Goal: Task Accomplishment & Management: Manage account settings

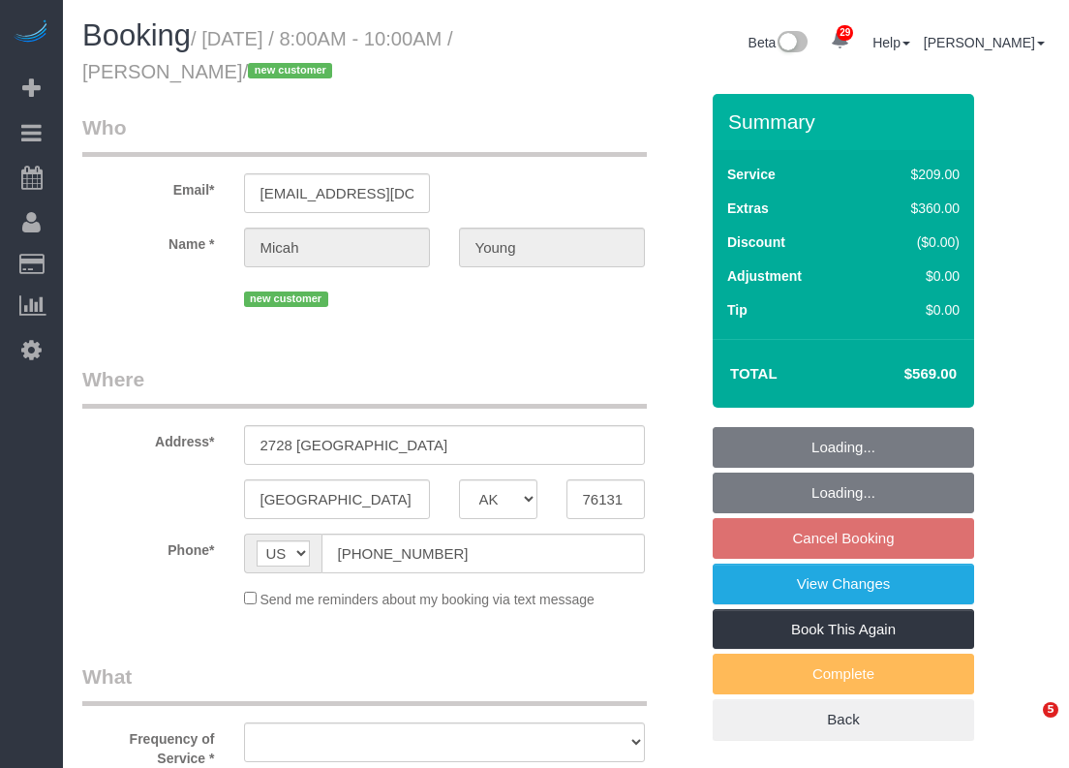
select select "[GEOGRAPHIC_DATA]"
select select "3"
select select "object:4467"
select select "string:fspay-0307f76a-6c36-43ee-8324-759de43fed8f"
select select "spot126"
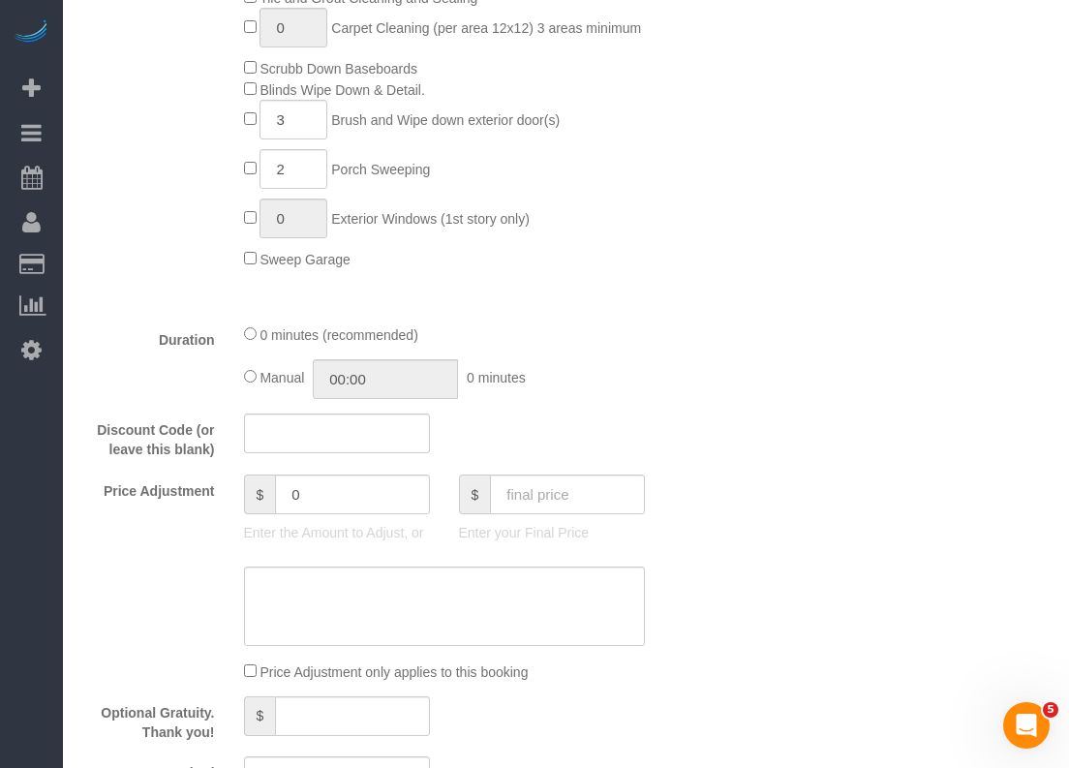
select select "object:4468"
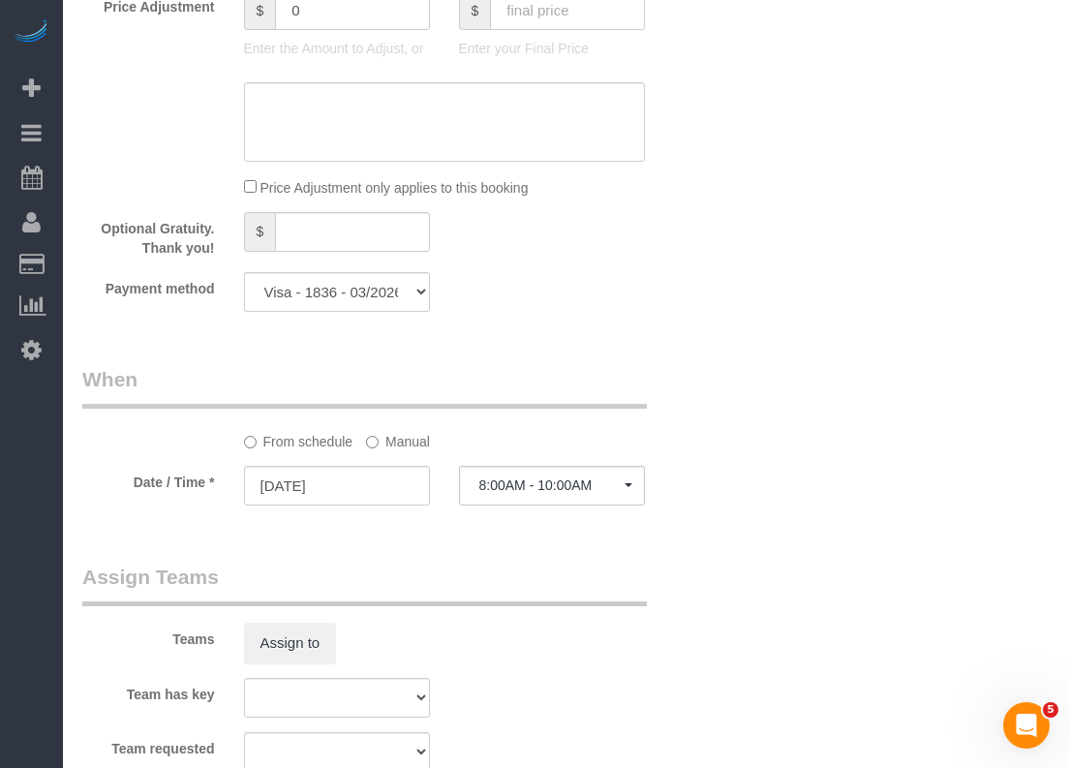
scroll to position [1839, 0]
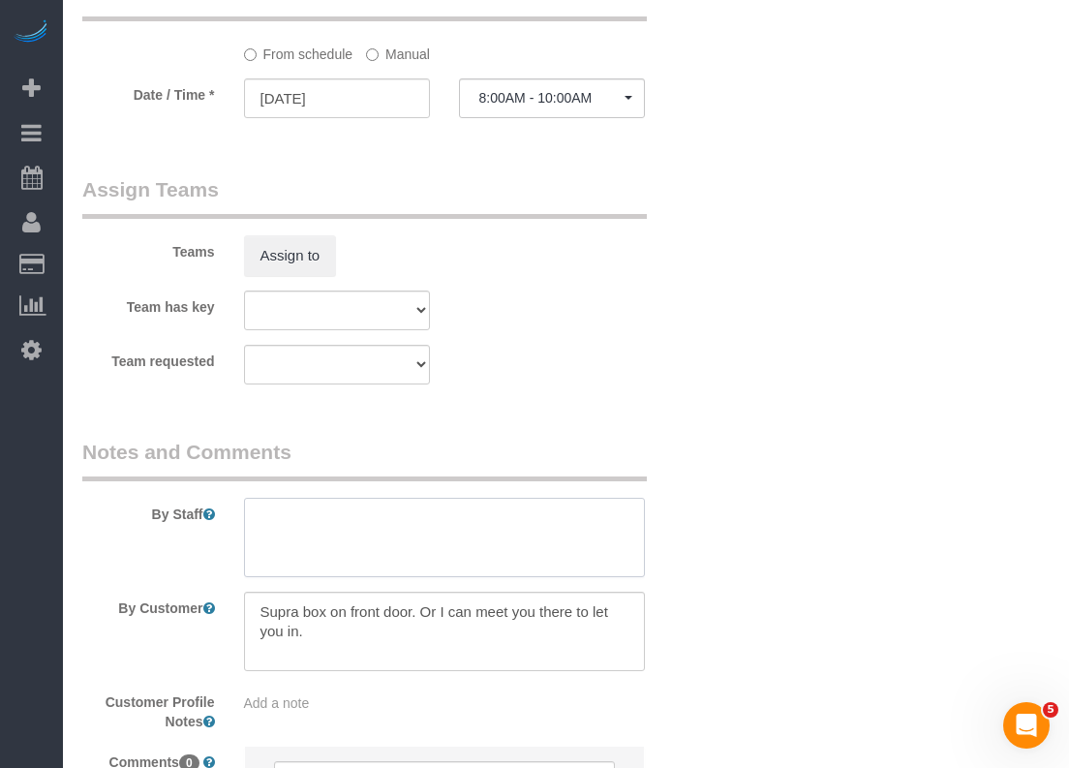
click at [490, 529] on textarea at bounding box center [444, 537] width 401 height 79
paste textarea "there is some furniture here but not a lot."
click at [260, 517] on textarea at bounding box center [444, 537] width 401 height 79
click at [552, 514] on textarea at bounding box center [444, 537] width 401 height 79
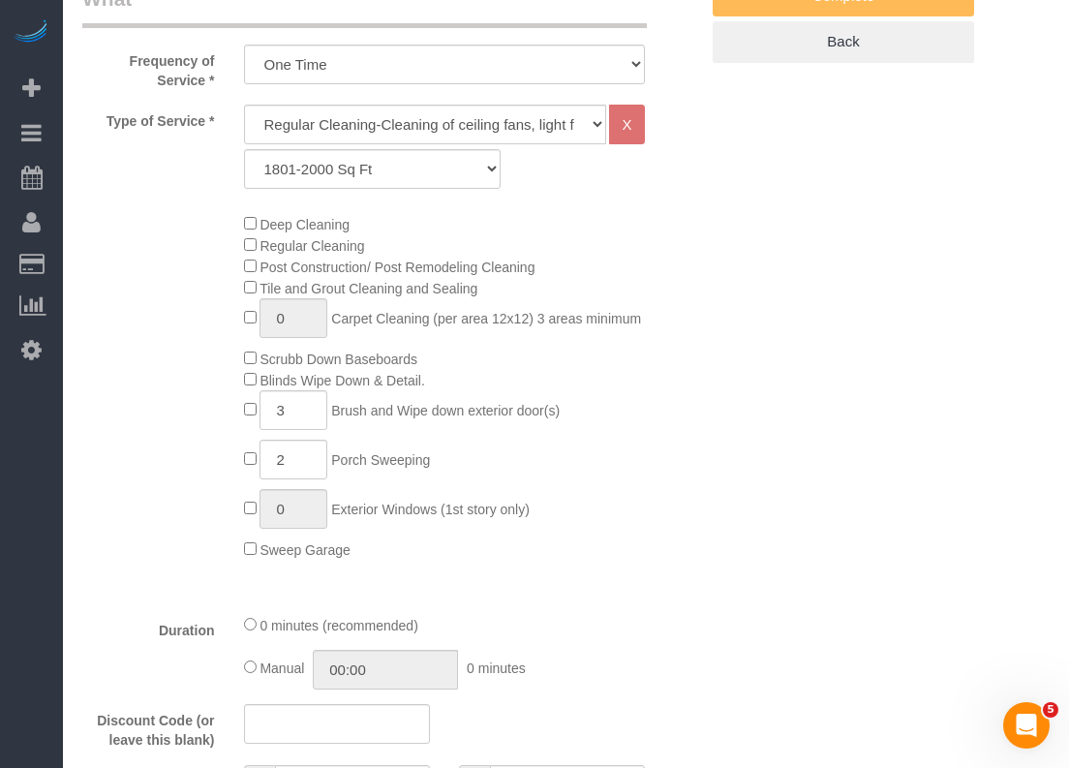
scroll to position [97, 0]
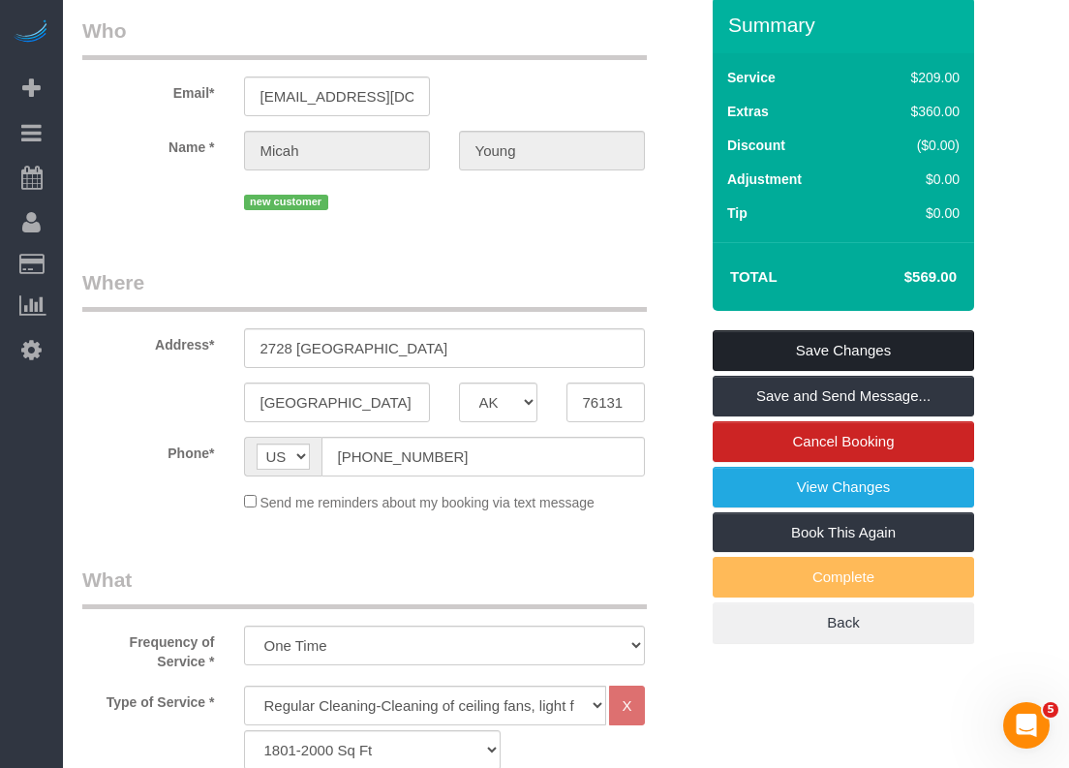
type textarea "*there is some furniture here but not a lot. Client knows we do not clean or mo…"
click at [752, 353] on link "Save Changes" at bounding box center [842, 350] width 261 height 41
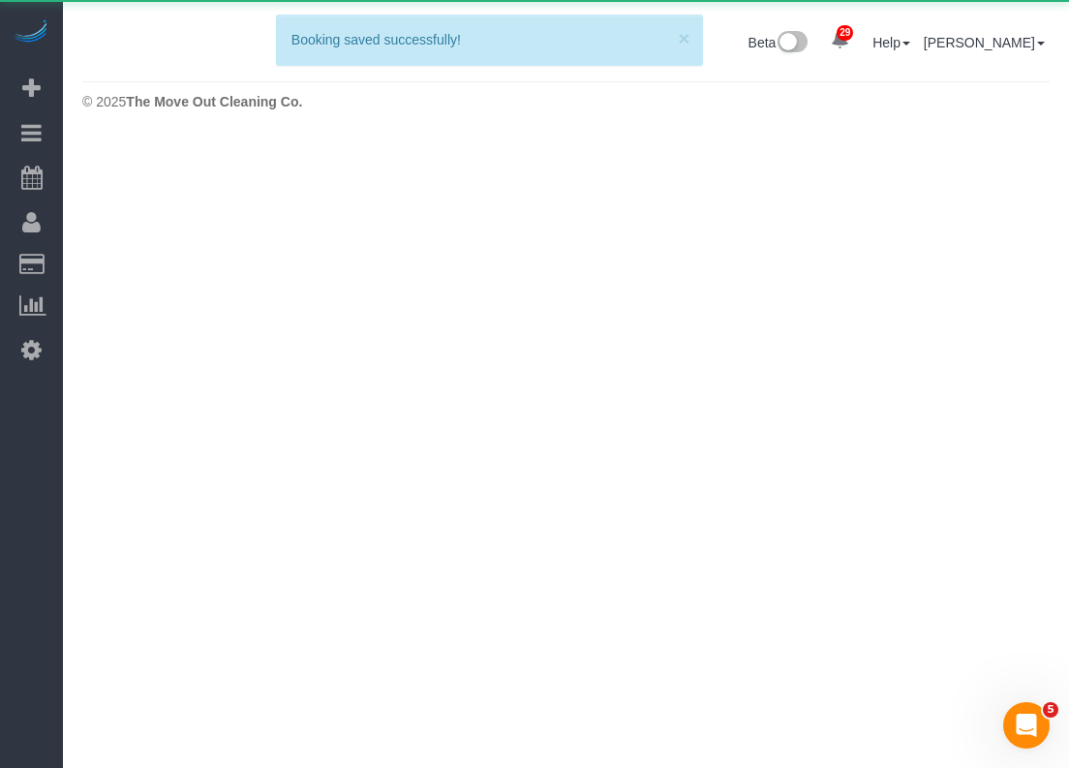
scroll to position [0, 0]
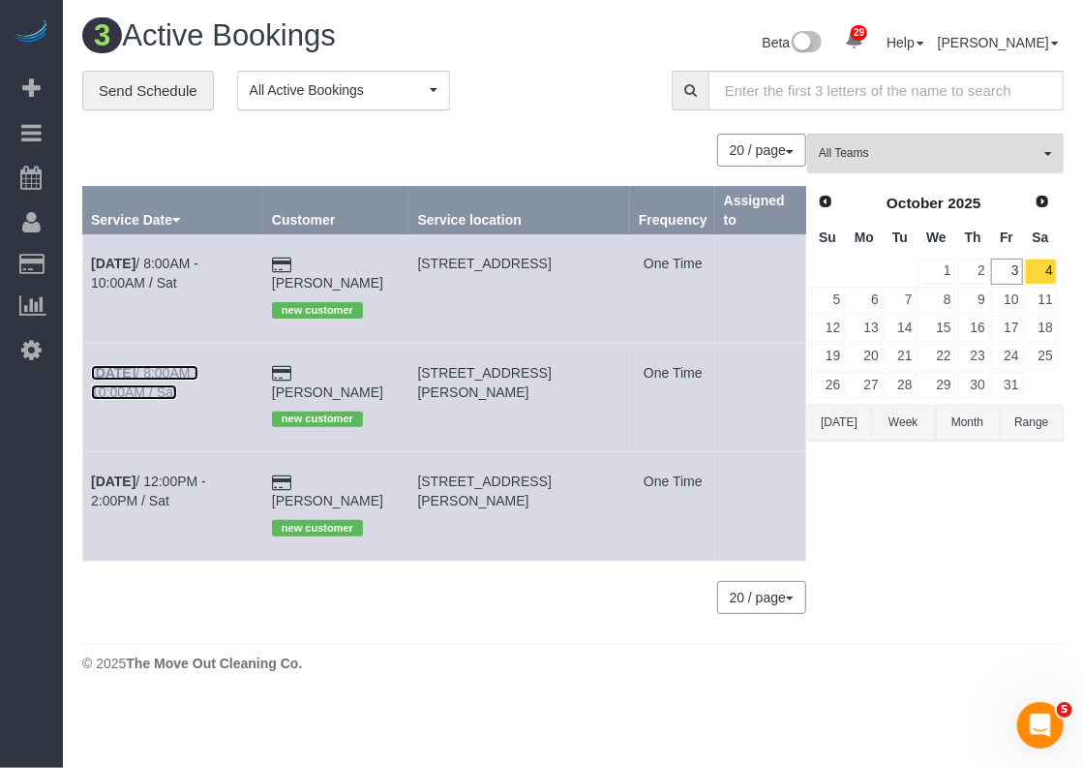
click at [198, 365] on link "[DATE] 8:00AM - 10:00AM / Sat" at bounding box center [144, 382] width 107 height 35
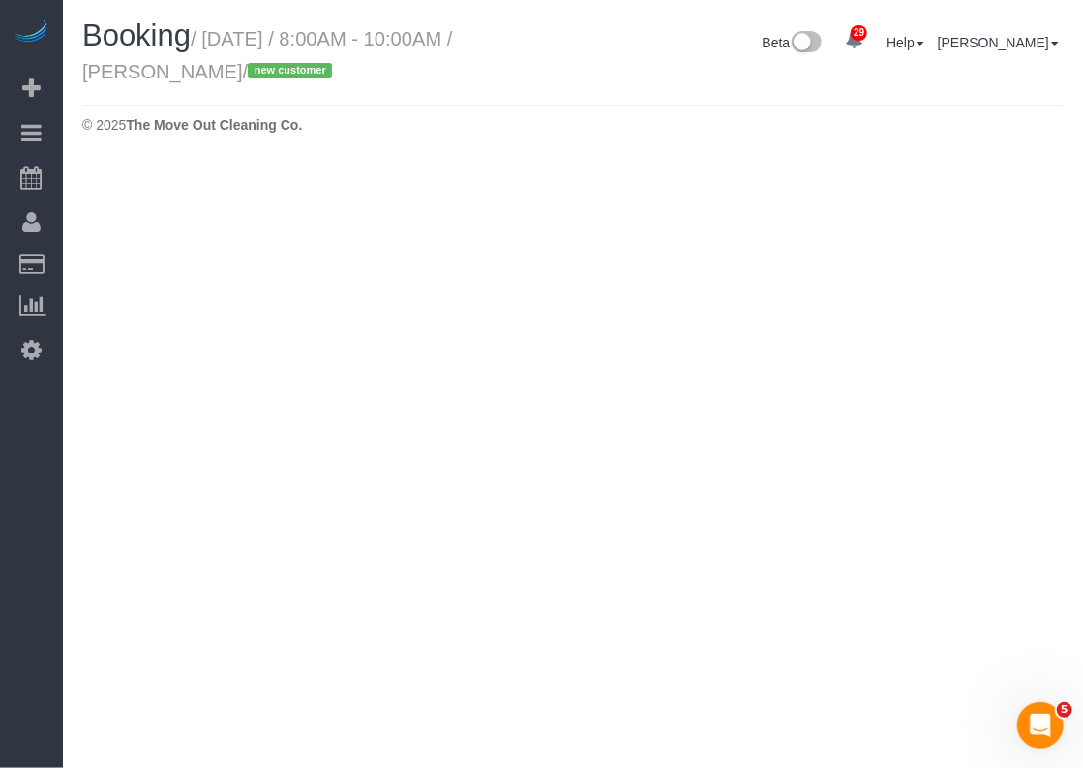
select select "[GEOGRAPHIC_DATA]"
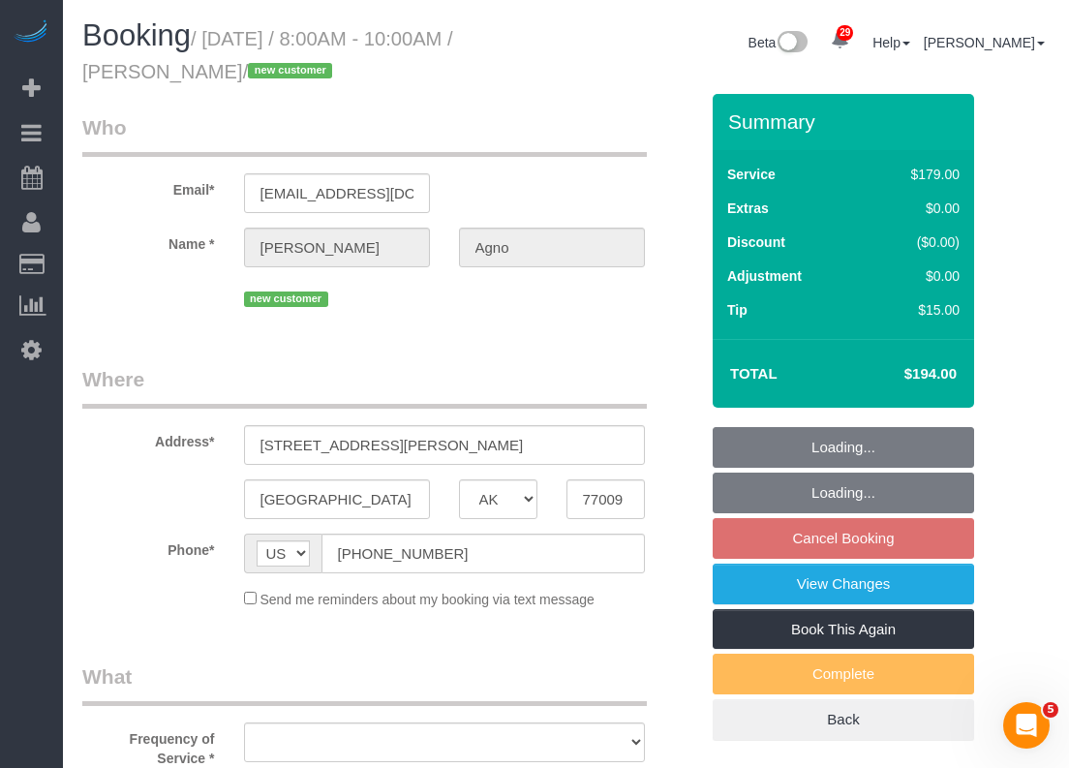
select select "spot151"
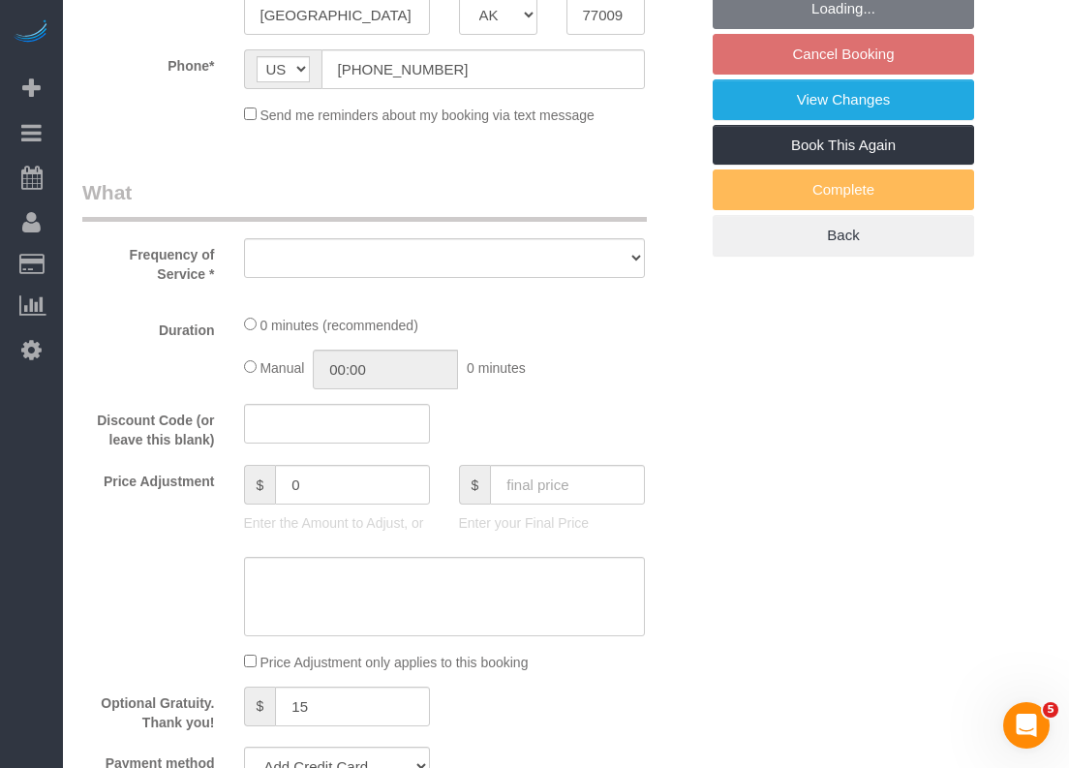
select select "object:4936"
select select "string:fspay-0f896390-9afd-4ccd-b734-08480d85f77c"
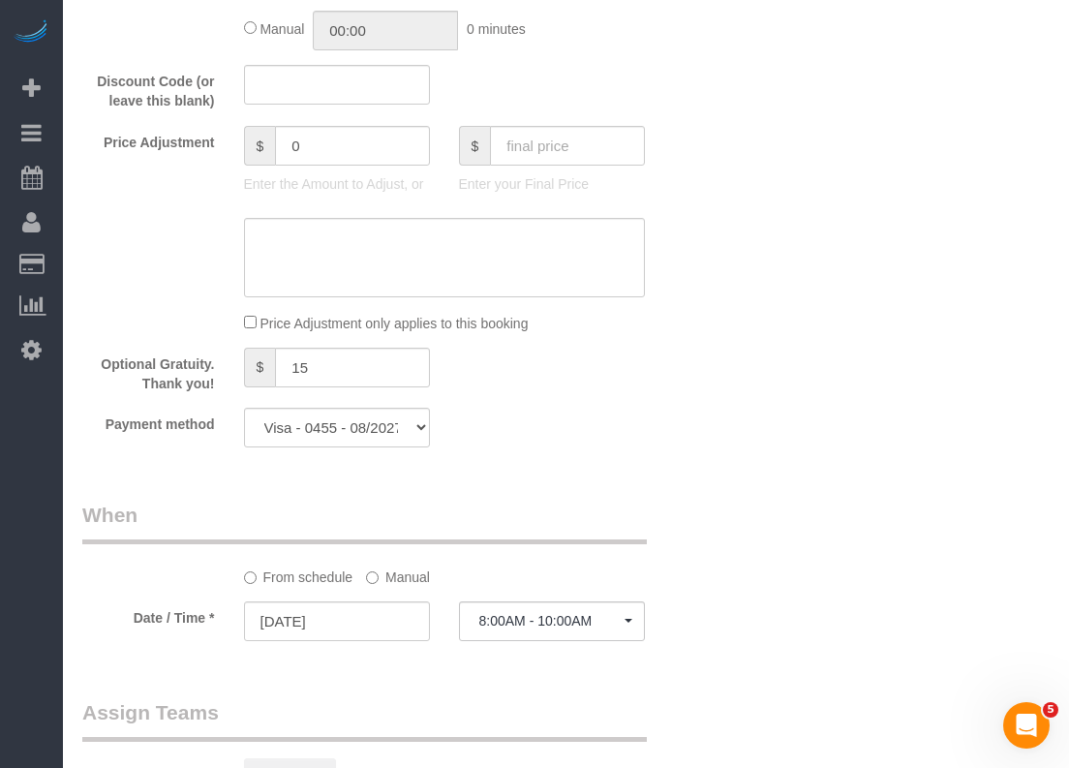
select select "object:4998"
select select "3"
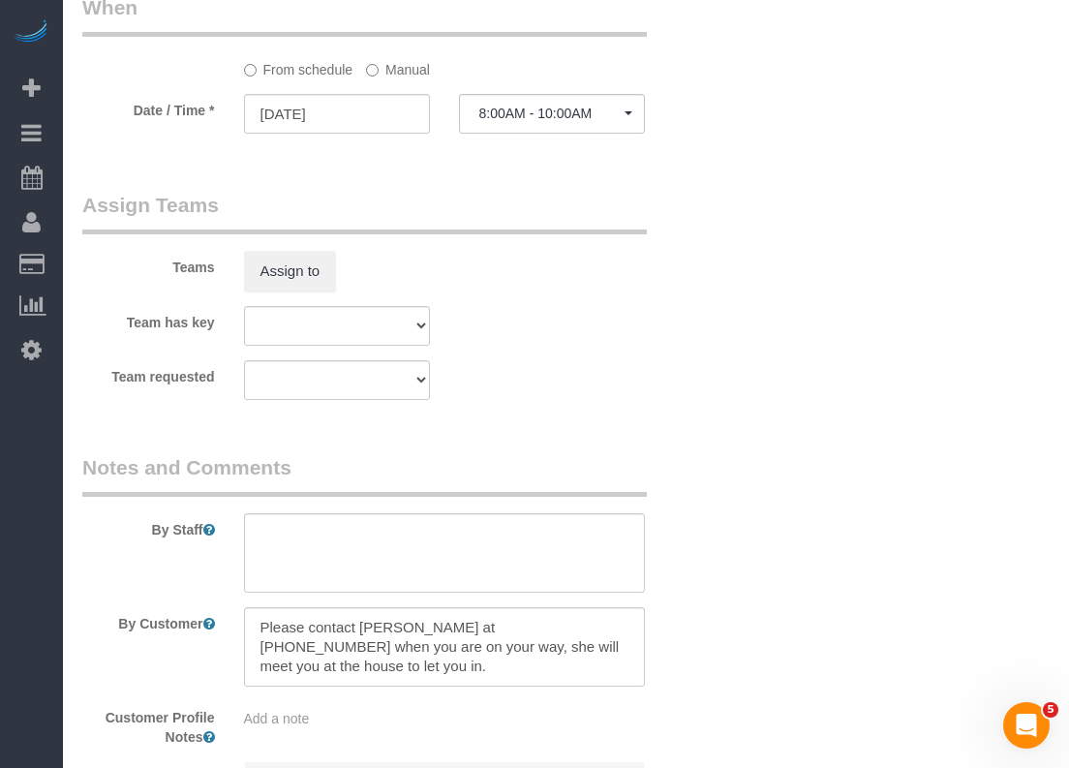
scroll to position [2045, 0]
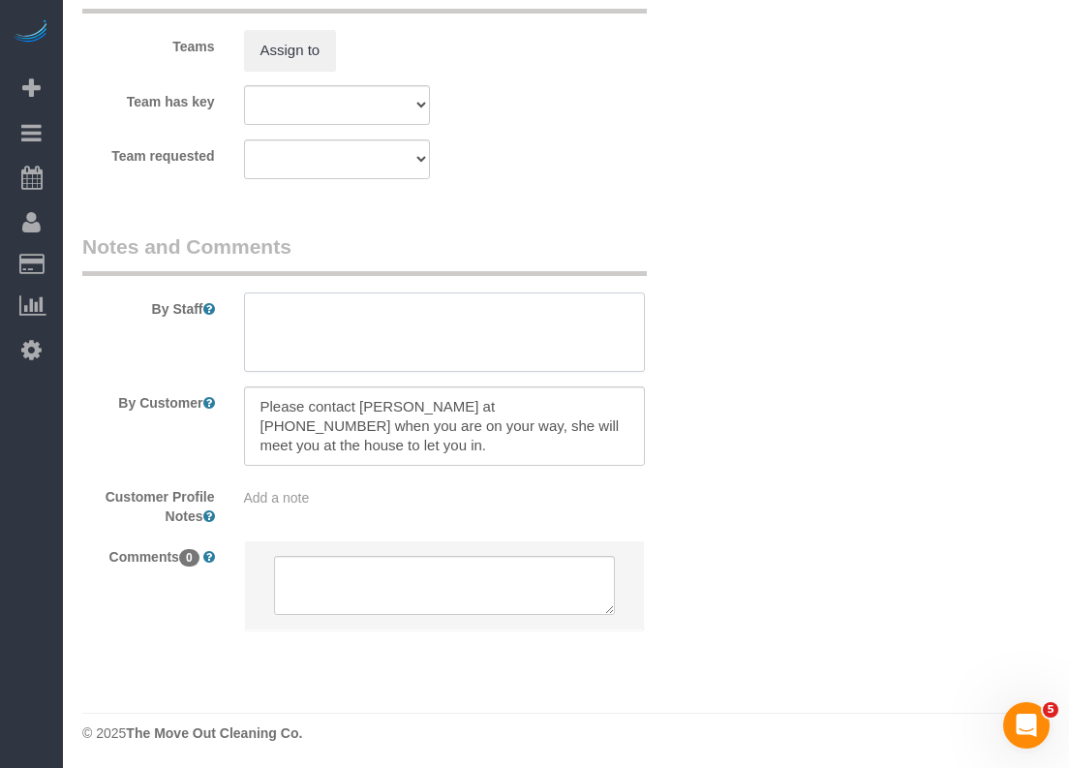
drag, startPoint x: 408, startPoint y: 328, endPoint x: 447, endPoint y: 342, distance: 41.9
click at [409, 328] on textarea at bounding box center [444, 331] width 401 height 79
paste textarea "[PERSON_NAME]"
paste textarea "8329422903"
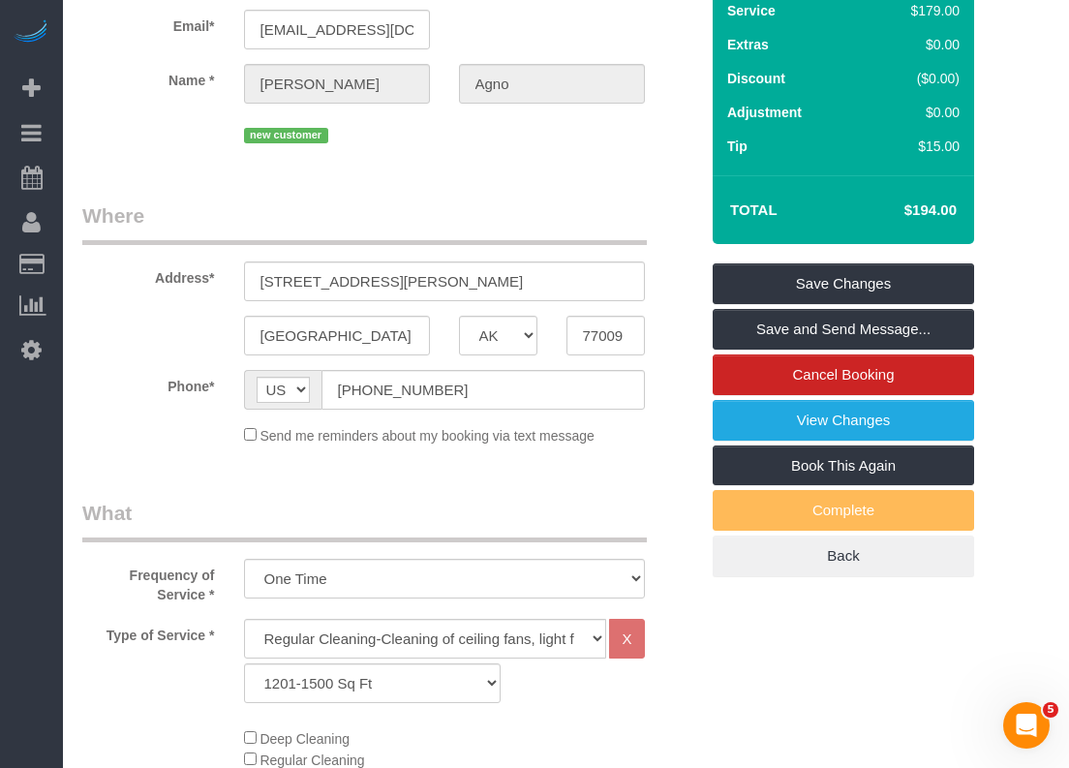
scroll to position [0, 0]
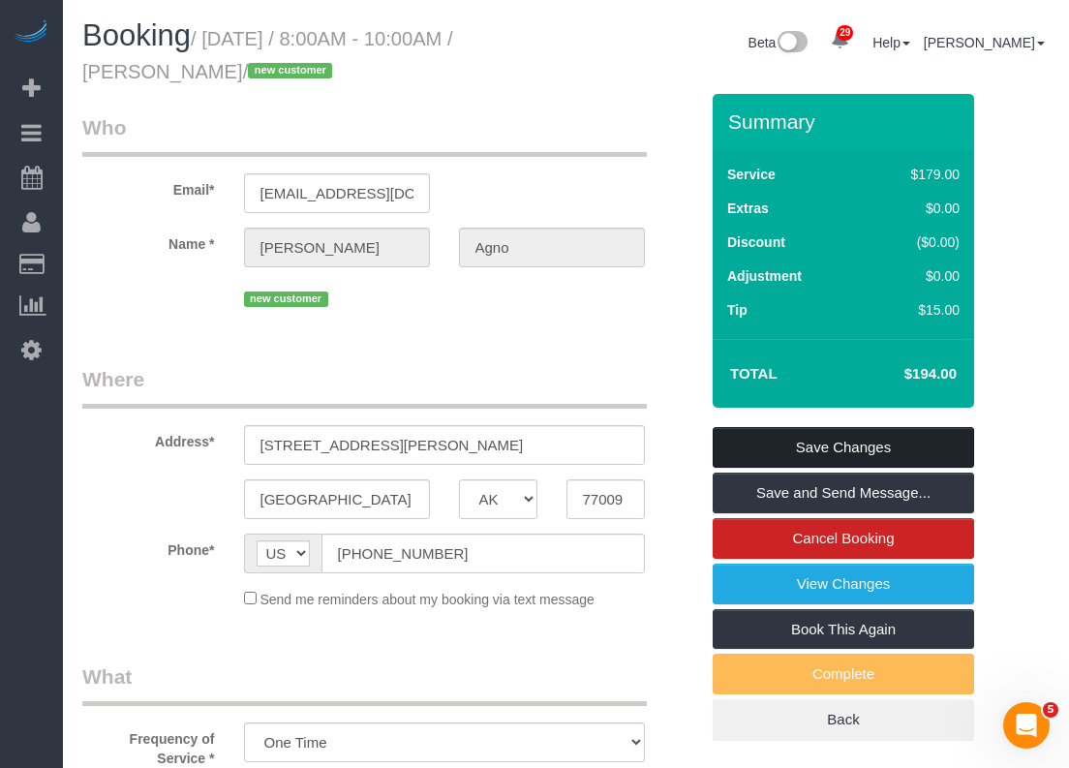
type textarea "* Realtor is [PERSON_NAME] 8329422903"
click at [833, 448] on link "Save Changes" at bounding box center [842, 447] width 261 height 41
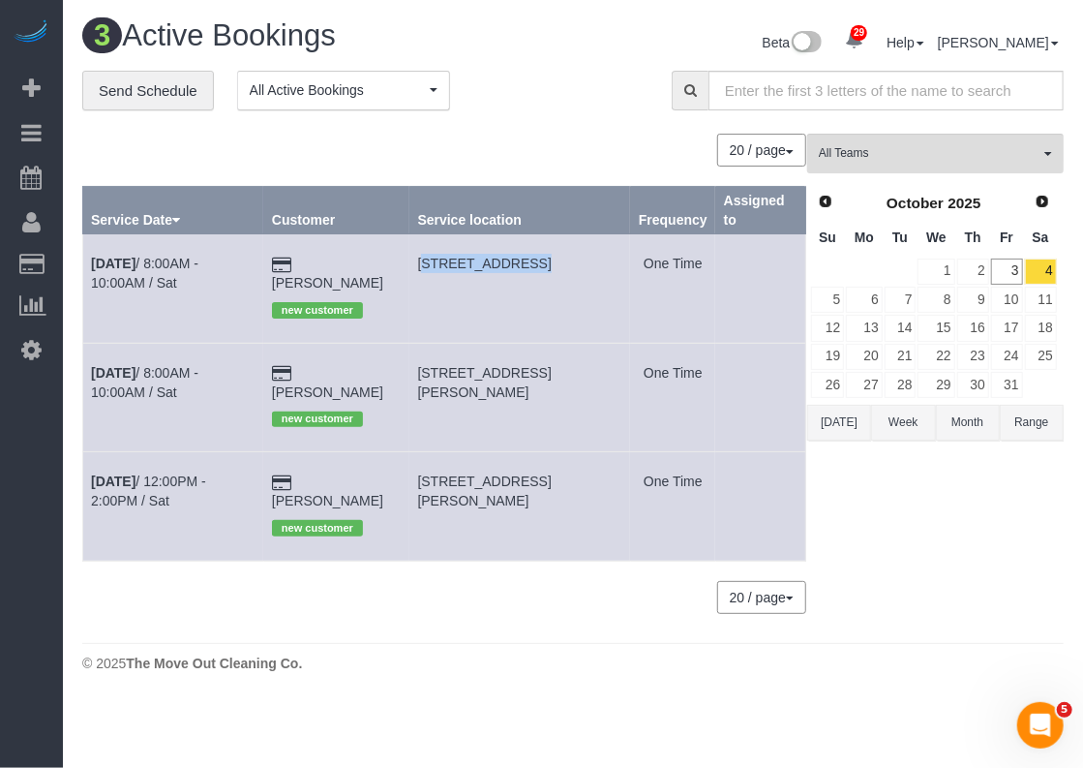
drag, startPoint x: 412, startPoint y: 260, endPoint x: 509, endPoint y: 262, distance: 96.8
click at [509, 262] on td "[STREET_ADDRESS]" at bounding box center [519, 288] width 221 height 108
copy span "2728 [GEOGRAPHIC_DATA]"
click at [198, 258] on link "[DATE] 8:00AM - 10:00AM / Sat" at bounding box center [144, 273] width 107 height 35
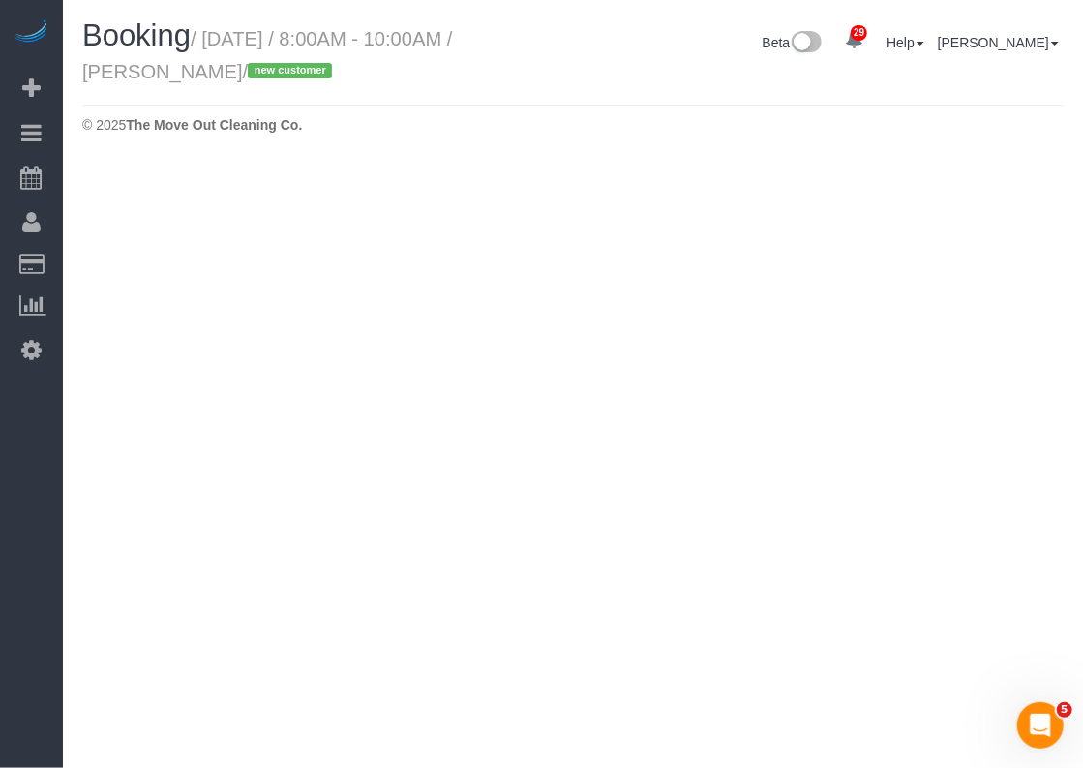
select select "[GEOGRAPHIC_DATA]"
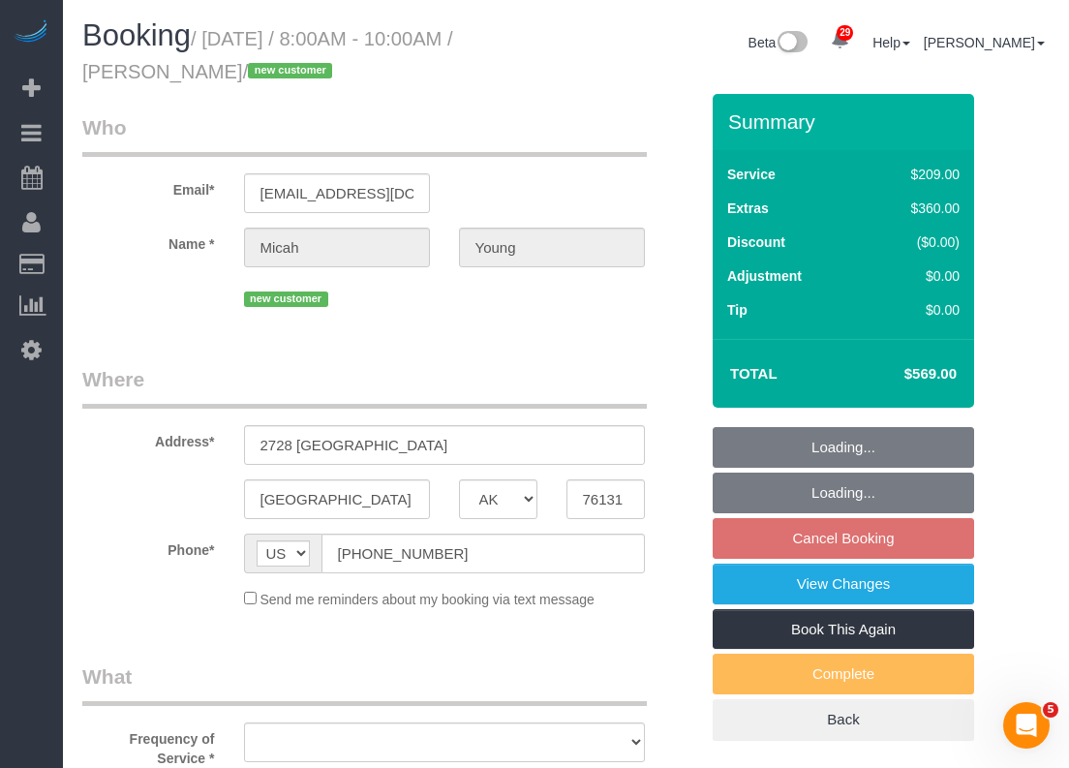
select select "string:fspay-0307f76a-6c36-43ee-8324-759de43fed8f"
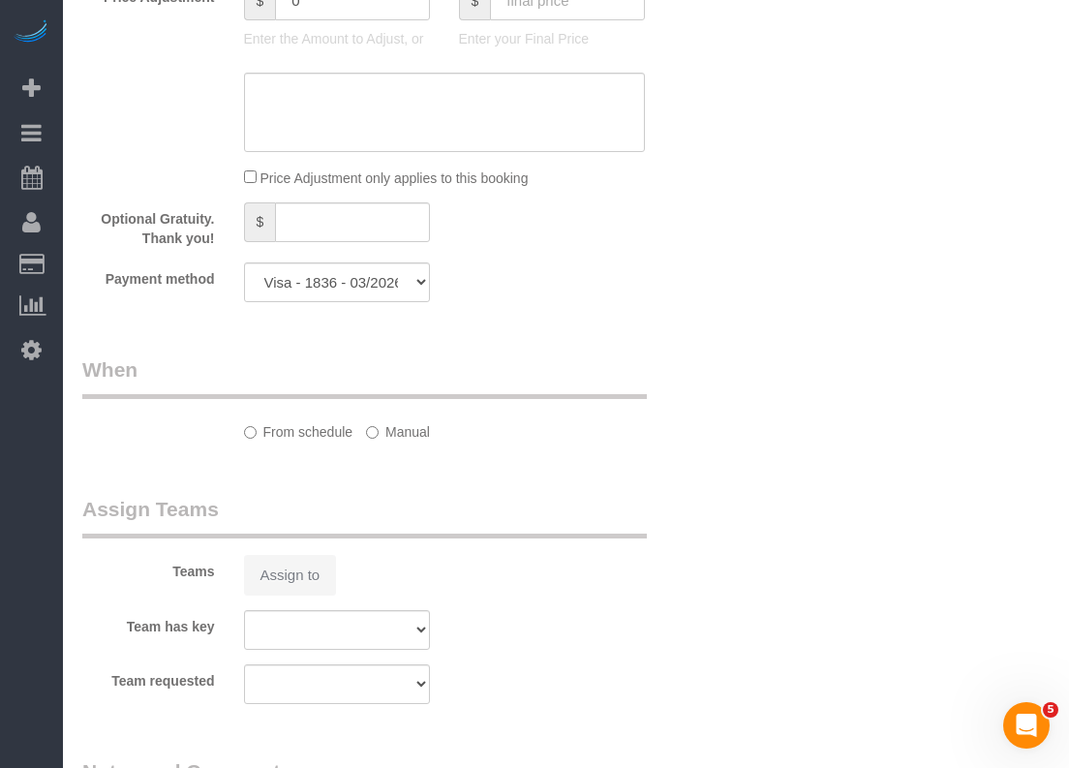
select select "object:5446"
select select "spot176"
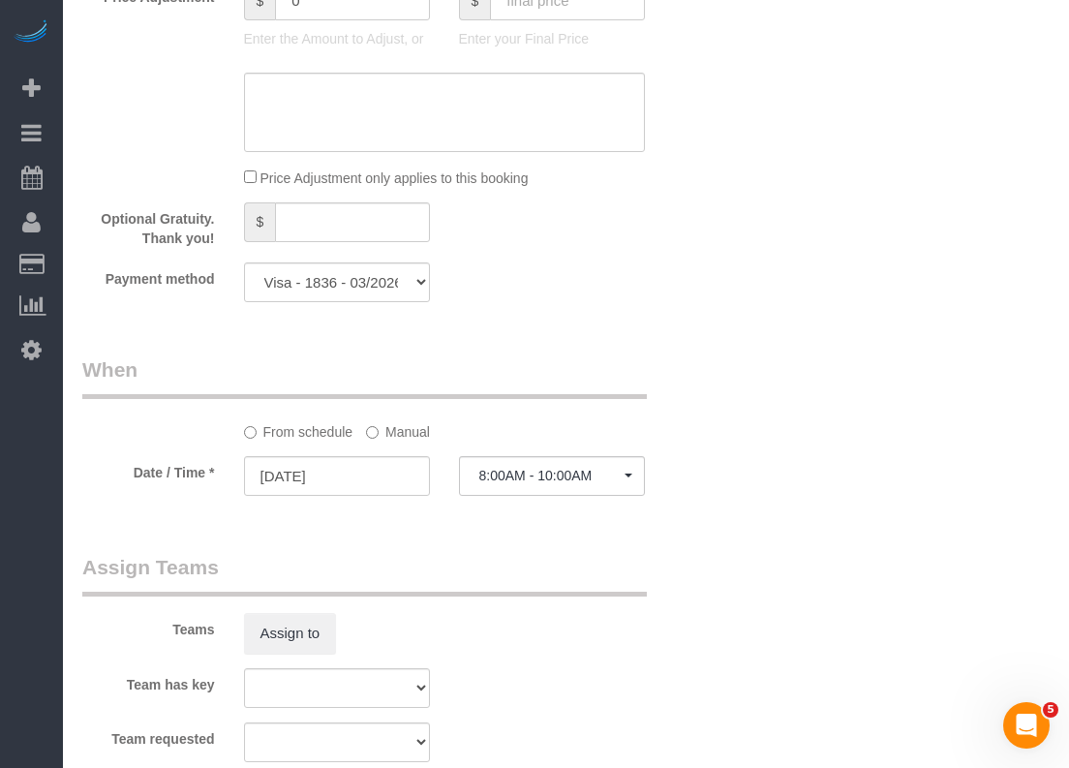
select select "object:5524"
select select "3"
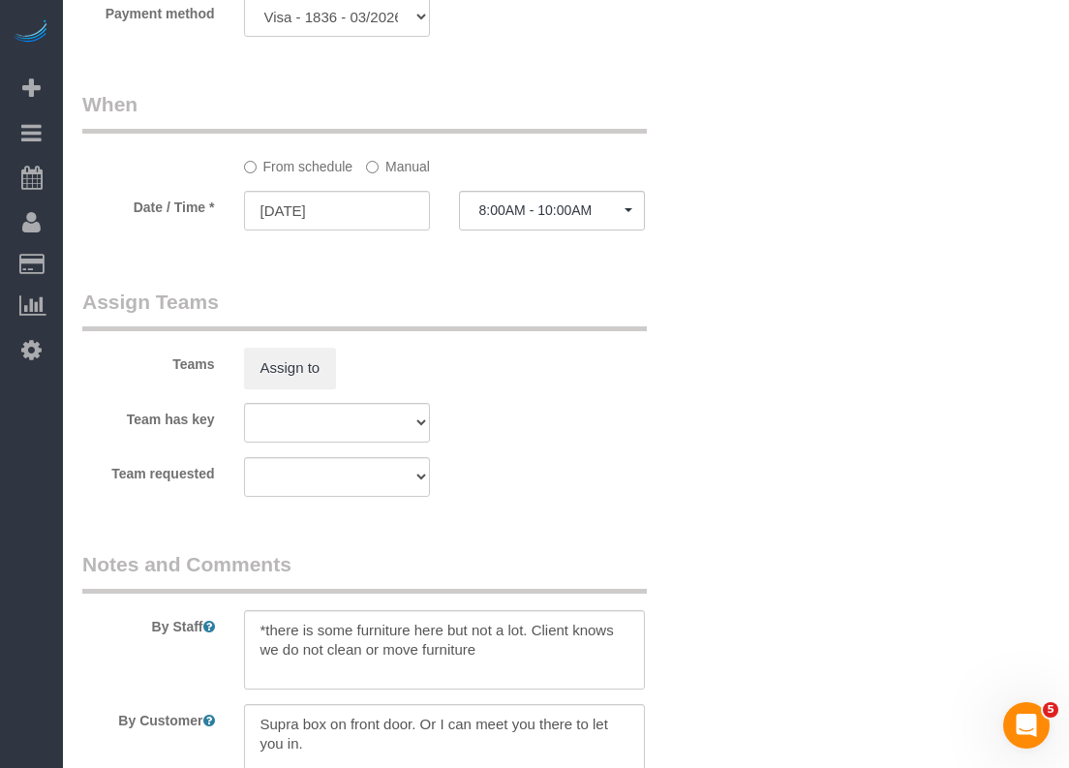
scroll to position [1851, 0]
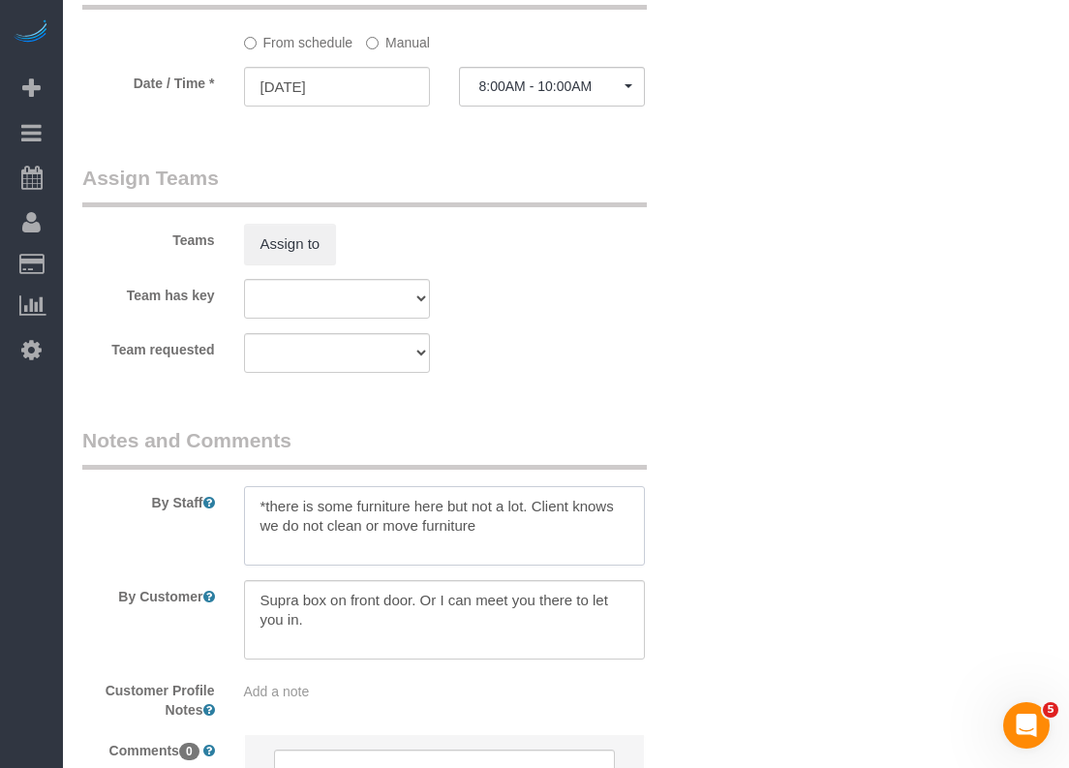
click at [569, 531] on textarea at bounding box center [444, 525] width 401 height 79
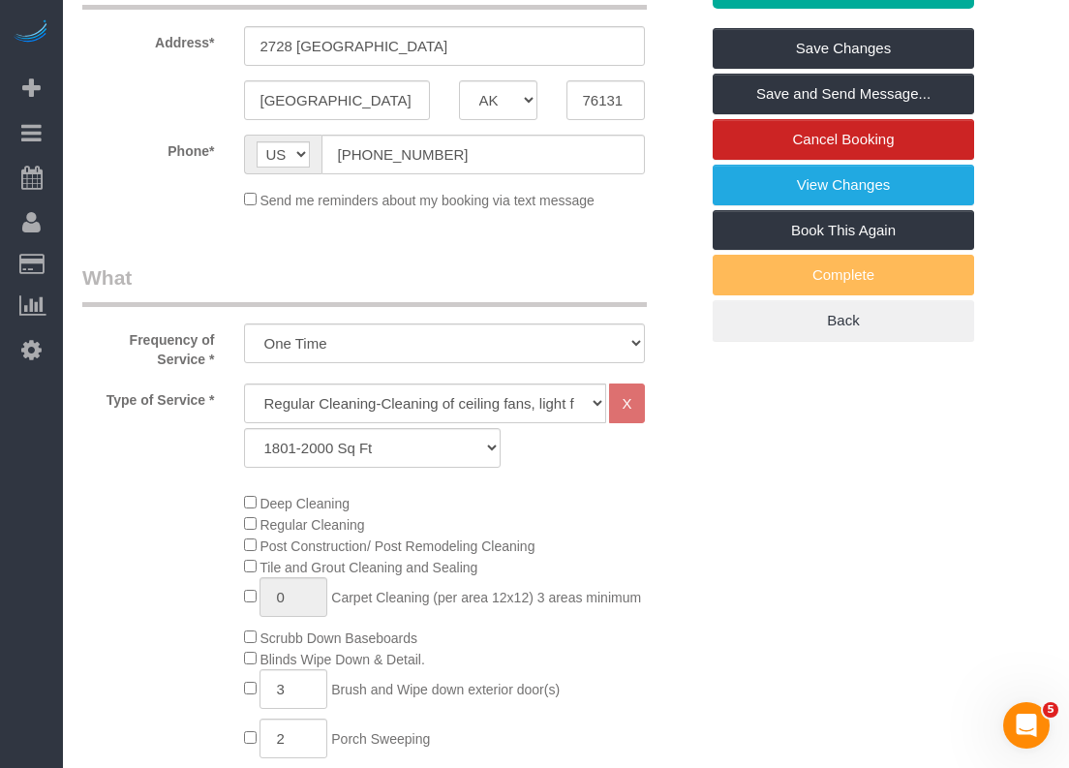
scroll to position [12, 0]
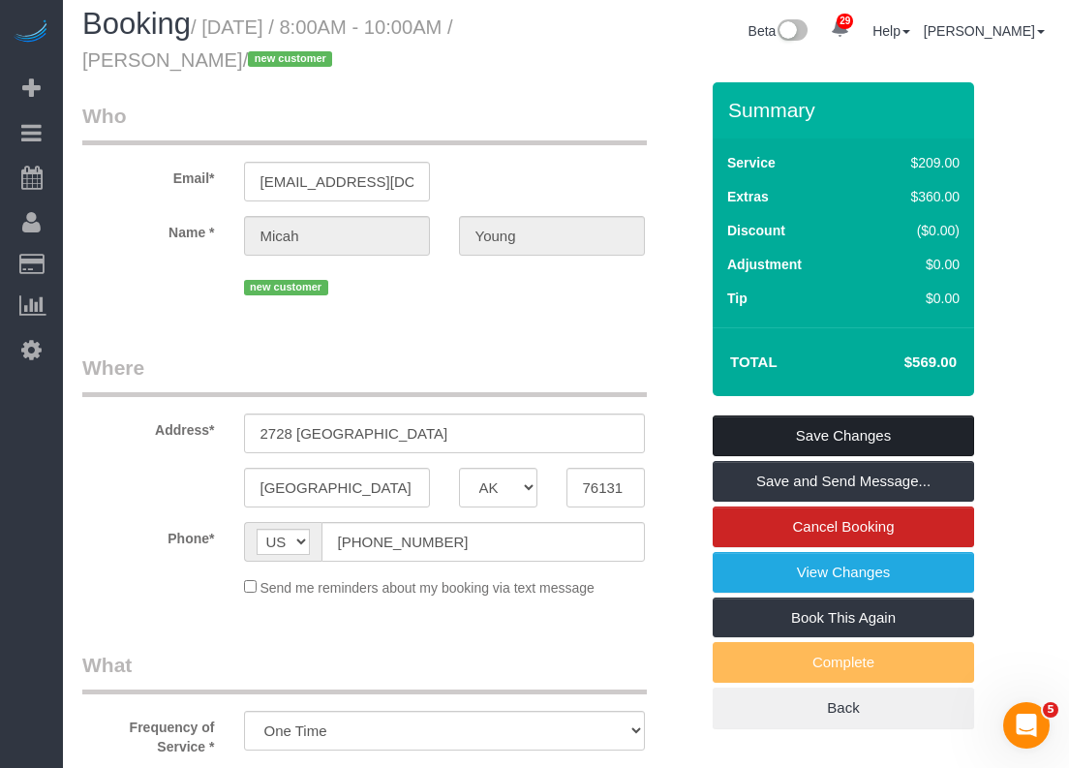
type textarea "*there is some furniture here but not a lot. Client knows we do not clean or mo…"
click at [901, 427] on link "Save Changes" at bounding box center [842, 435] width 261 height 41
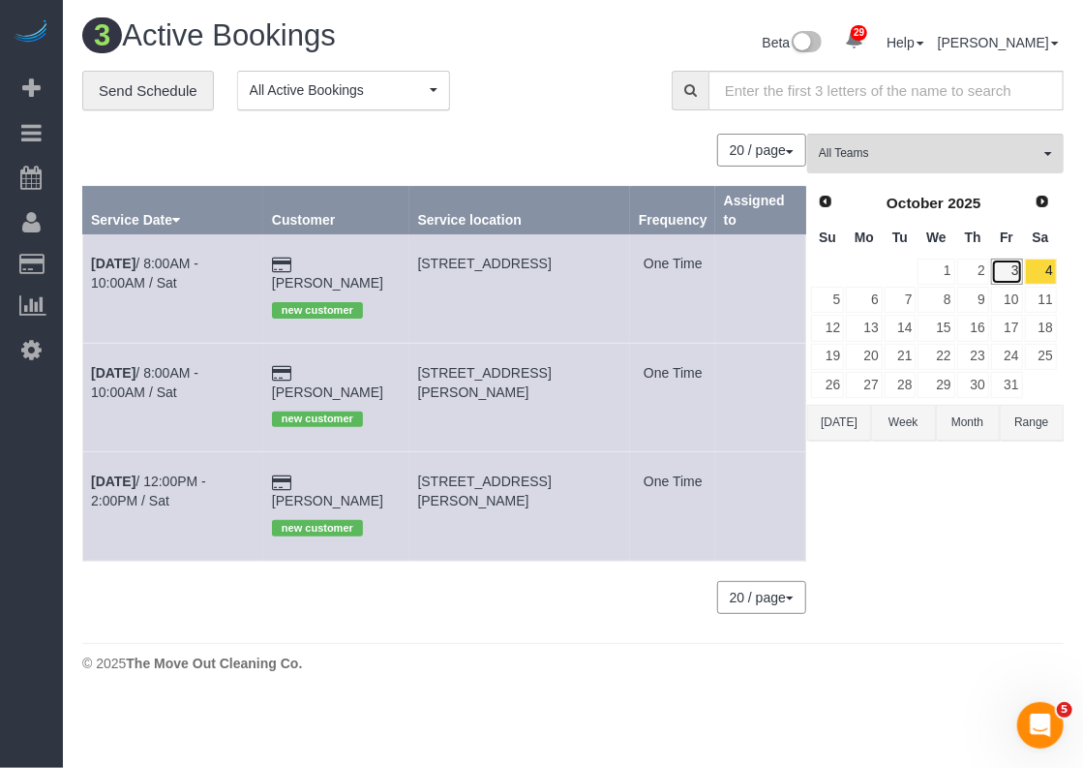
click at [1005, 263] on link "3" at bounding box center [1007, 271] width 32 height 26
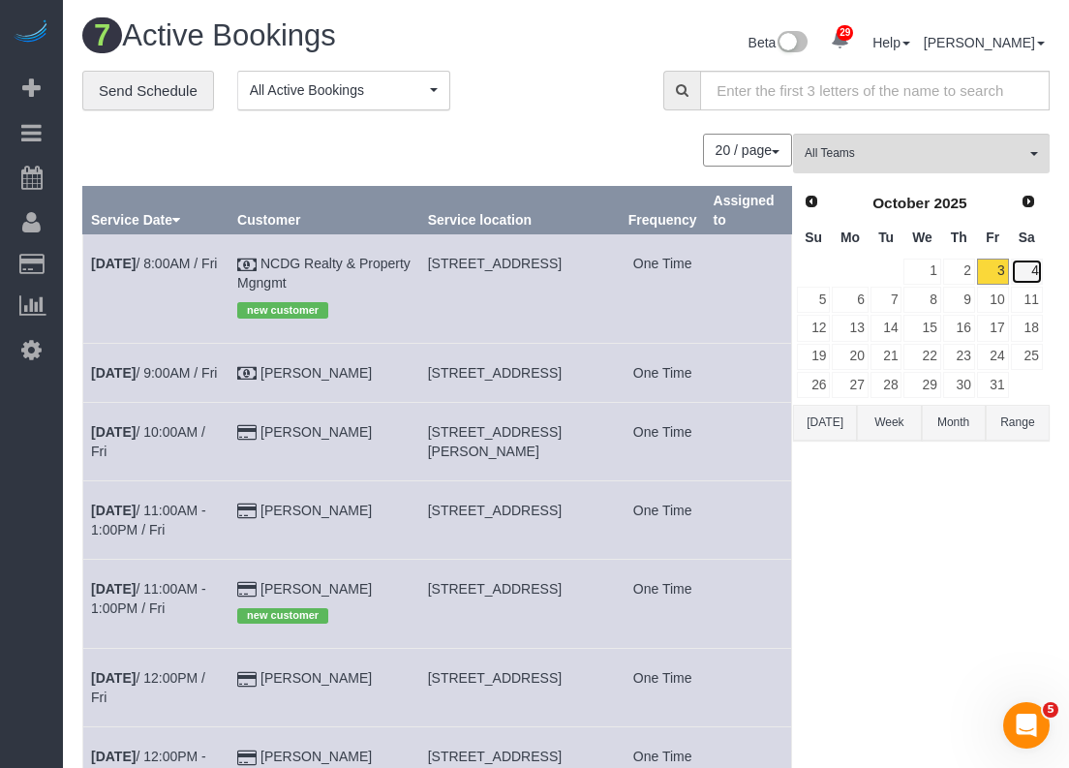
click at [1028, 268] on link "4" at bounding box center [1027, 271] width 32 height 26
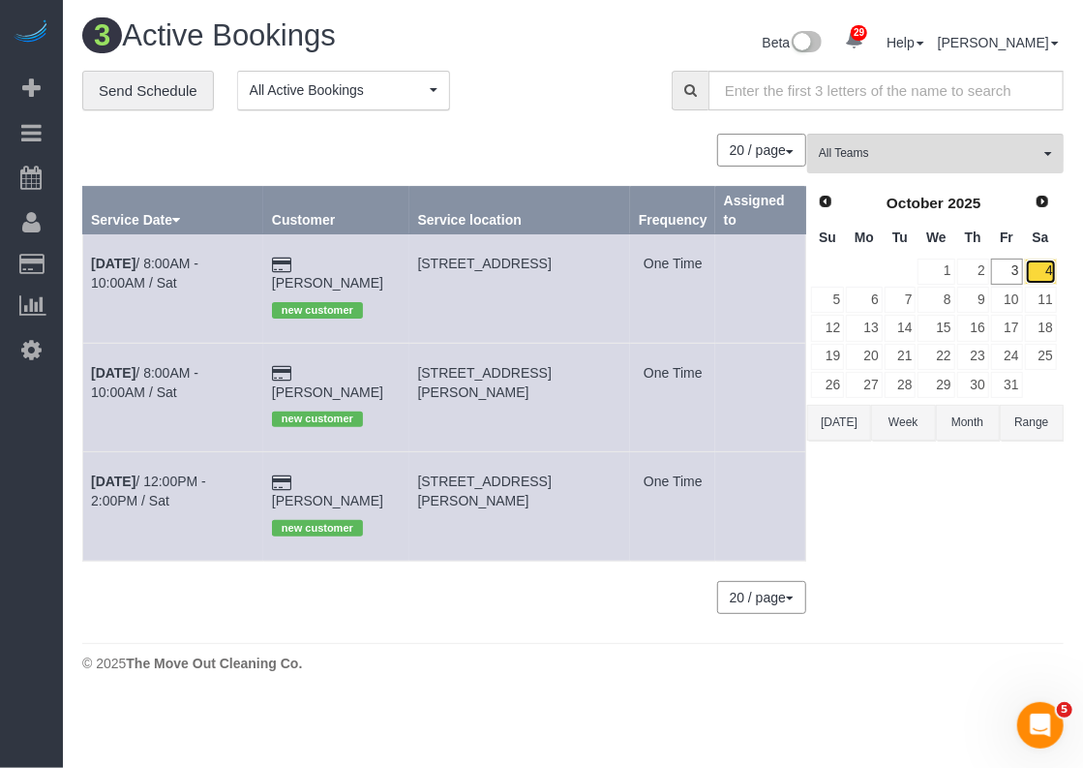
click at [1041, 271] on link "4" at bounding box center [1041, 271] width 32 height 26
click at [1015, 271] on link "3" at bounding box center [1007, 271] width 32 height 26
